Goal: Task Accomplishment & Management: Use online tool/utility

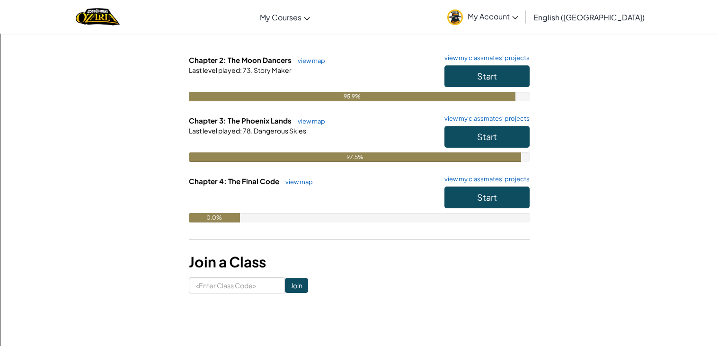
scroll to position [162, 0]
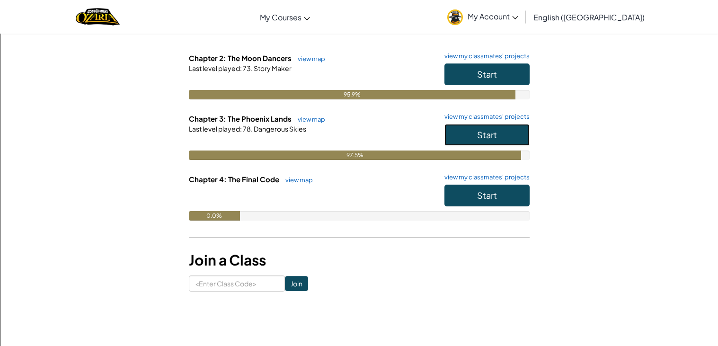
click at [470, 135] on button "Start" at bounding box center [487, 135] width 85 height 22
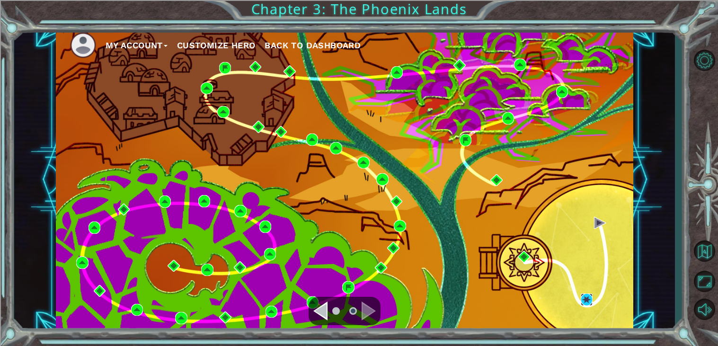
click at [583, 301] on img at bounding box center [587, 300] width 12 height 12
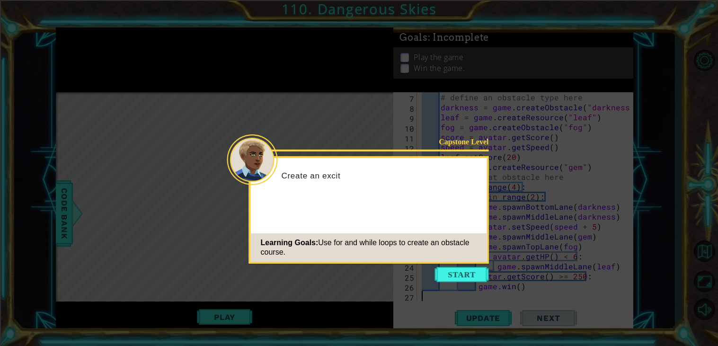
scroll to position [109, 0]
click at [468, 275] on button "Start" at bounding box center [462, 274] width 54 height 15
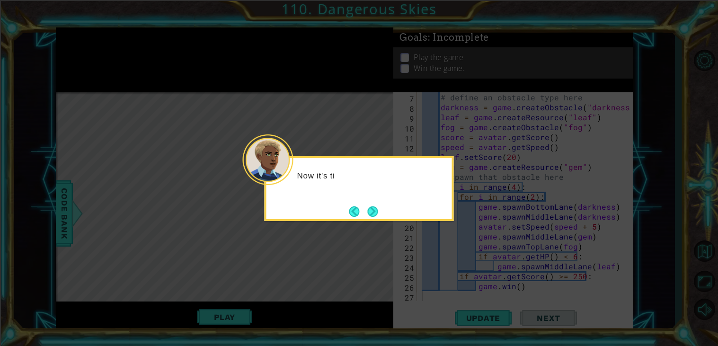
click at [372, 205] on button "Next" at bounding box center [373, 212] width 14 height 14
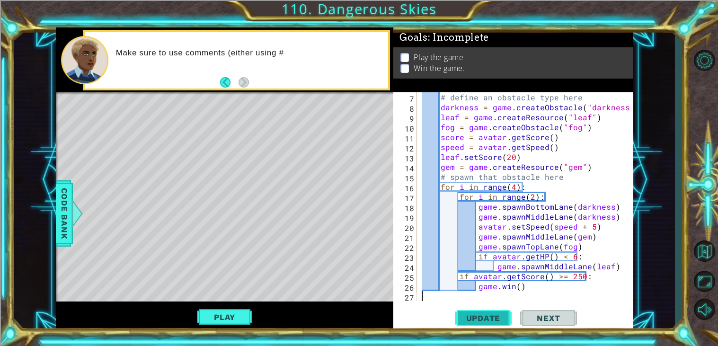
click at [480, 316] on span "Update" at bounding box center [484, 318] width 54 height 9
click at [215, 312] on button "Play" at bounding box center [224, 317] width 55 height 18
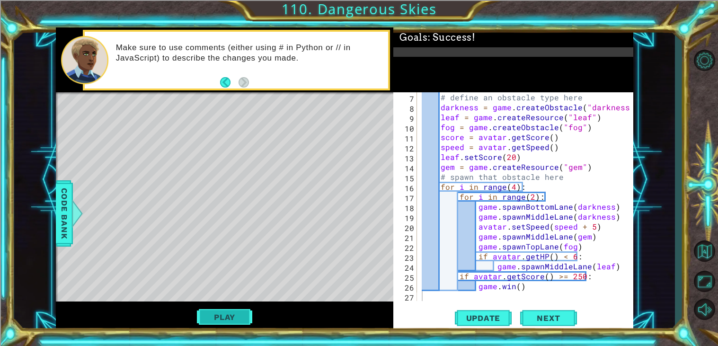
click at [230, 310] on button "Play" at bounding box center [224, 317] width 55 height 18
click at [546, 329] on div "Update Next" at bounding box center [516, 318] width 240 height 24
click at [537, 319] on span "Next" at bounding box center [549, 320] width 42 height 9
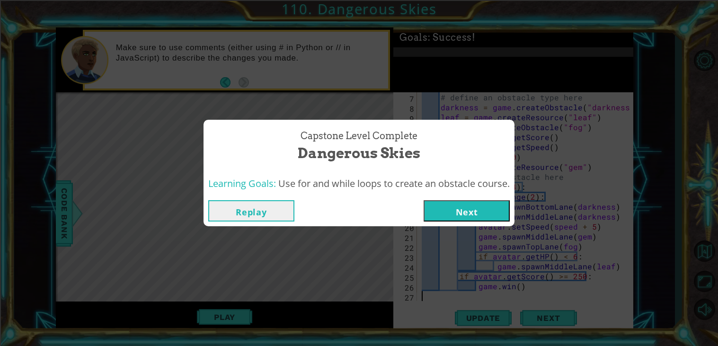
click at [462, 206] on button "Next" at bounding box center [467, 210] width 86 height 21
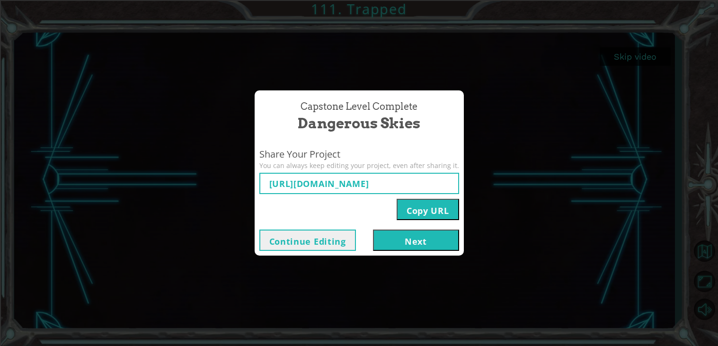
click at [395, 236] on button "Next" at bounding box center [416, 240] width 86 height 21
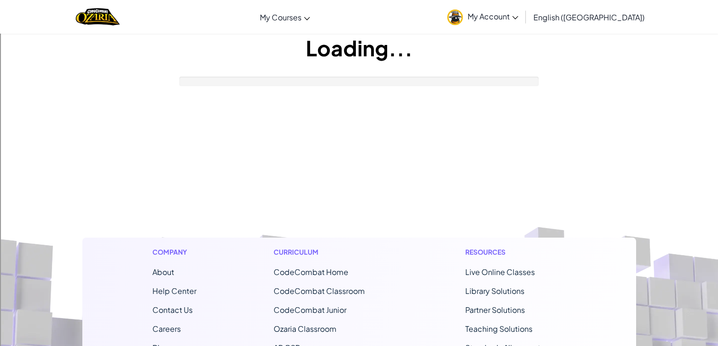
click at [395, 236] on footer "Company About Help Center Contact Us Careers Blog Podcast Curriculum CodeCombat…" at bounding box center [359, 352] width 718 height 513
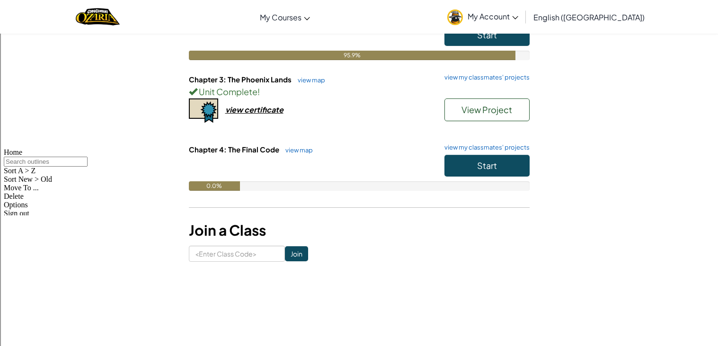
scroll to position [201, 0]
click at [475, 167] on button "Start" at bounding box center [487, 166] width 85 height 22
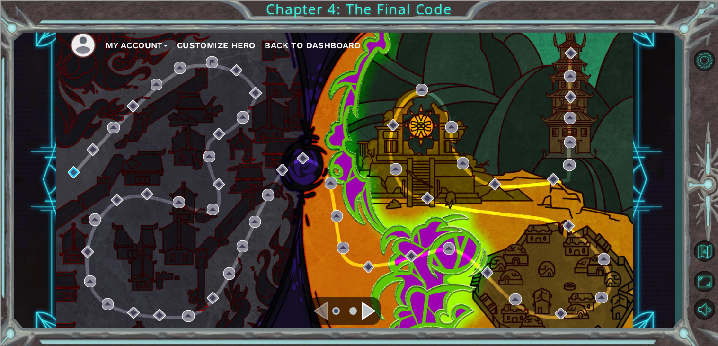
click at [364, 315] on div "Navigate to the next page" at bounding box center [369, 311] width 14 height 19
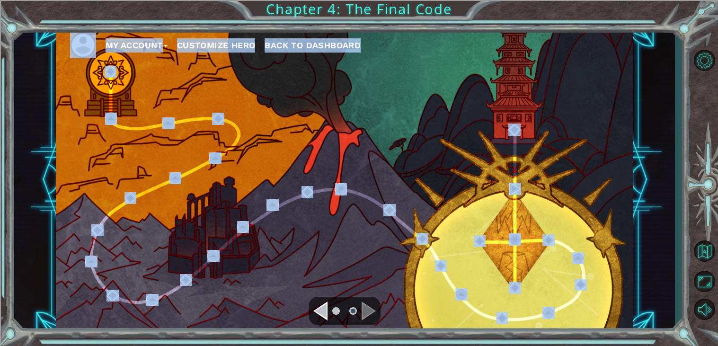
click at [320, 309] on div "Navigate to the previous page" at bounding box center [321, 311] width 14 height 19
